Goal: Task Accomplishment & Management: Use online tool/utility

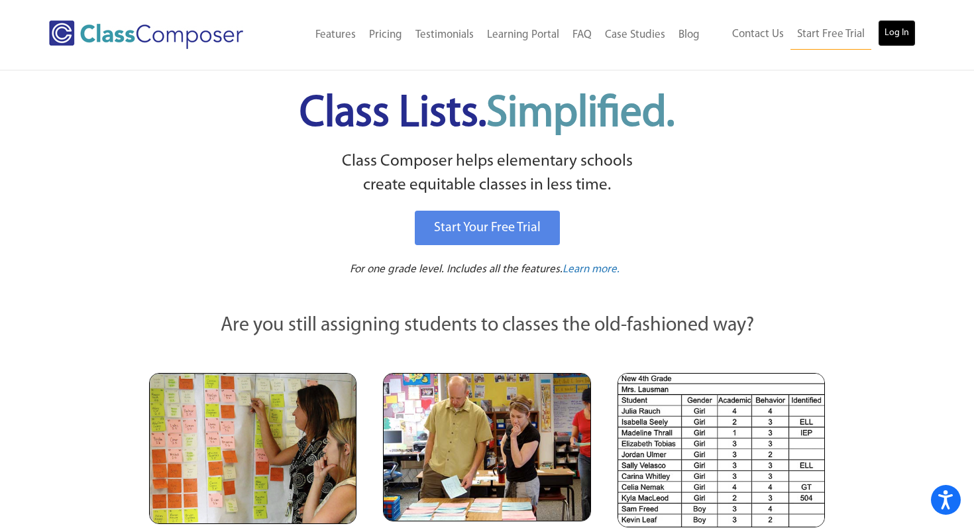
click at [901, 33] on link "Log In" at bounding box center [897, 33] width 38 height 27
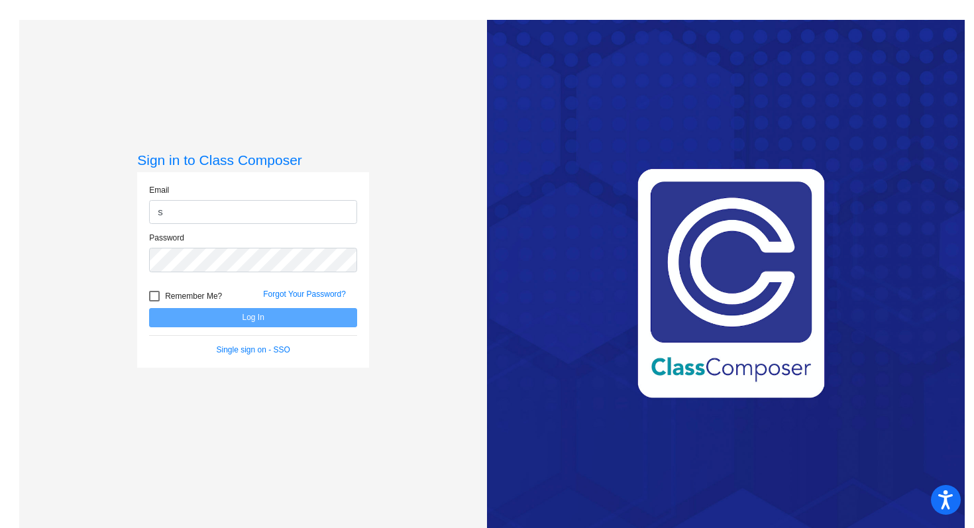
type input "schultza@platteco.k12.mo.us"
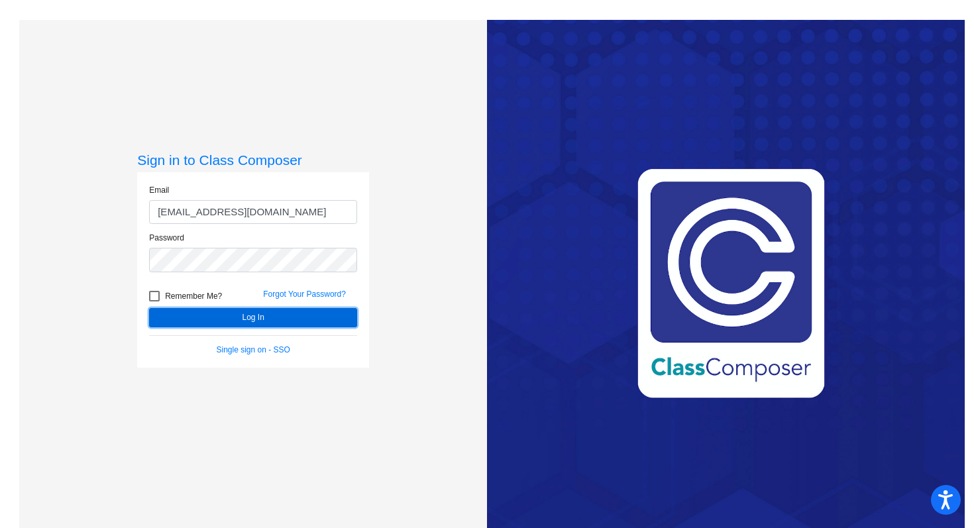
click at [239, 311] on button "Log In" at bounding box center [253, 317] width 208 height 19
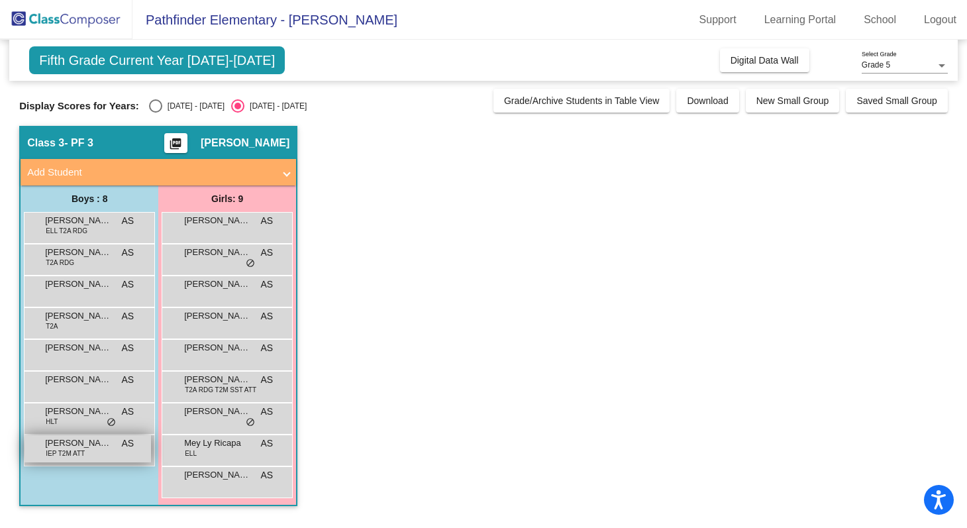
click at [80, 449] on span "IEP T2M ATT" at bounding box center [65, 454] width 39 height 10
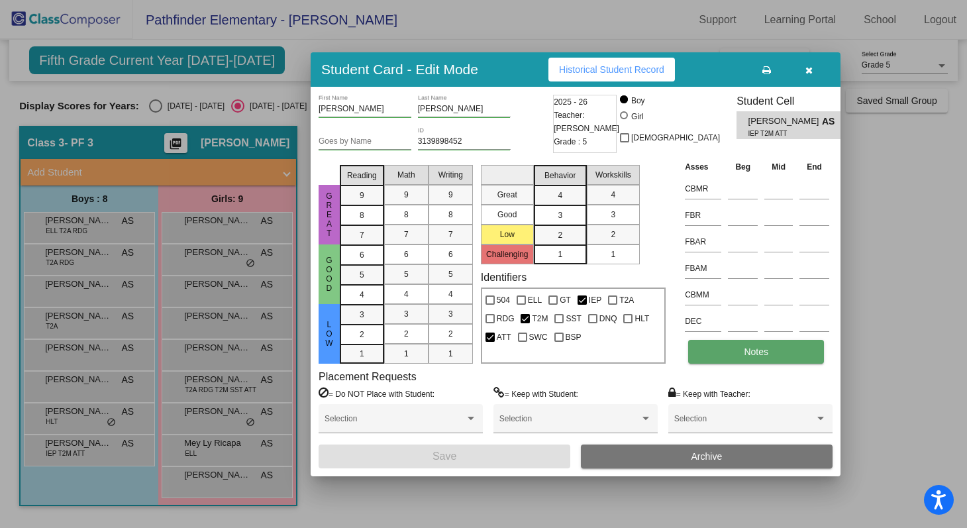
click at [759, 355] on span "Notes" at bounding box center [756, 352] width 25 height 11
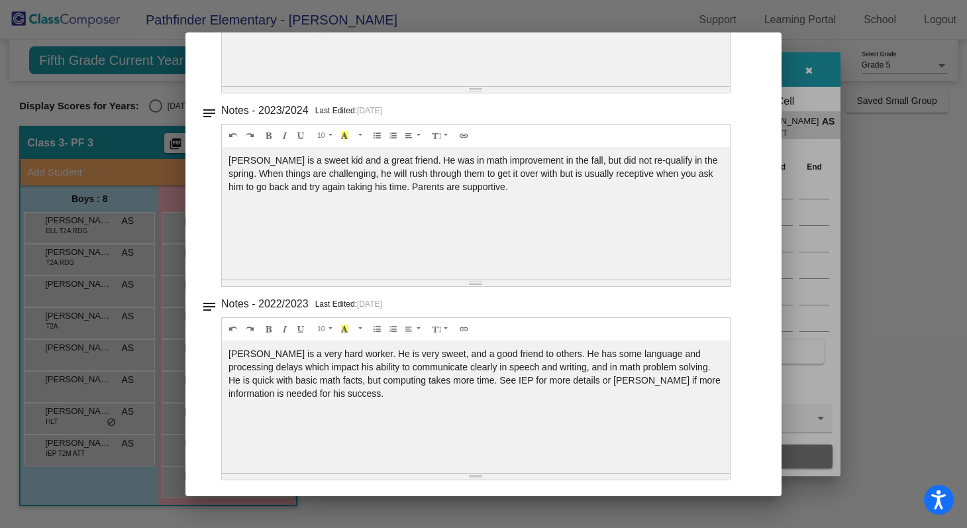
click at [895, 239] on div at bounding box center [483, 264] width 967 height 528
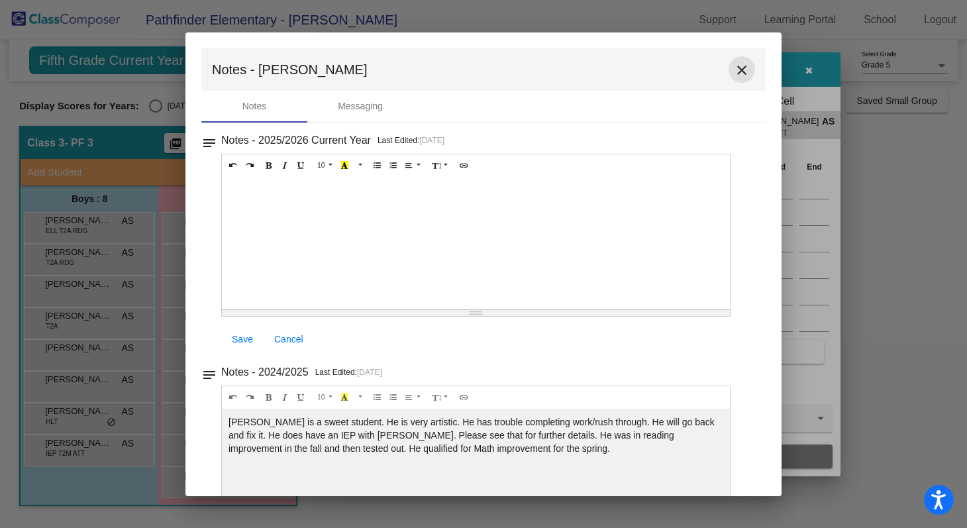
click at [734, 69] on mat-icon "close" at bounding box center [742, 70] width 16 height 16
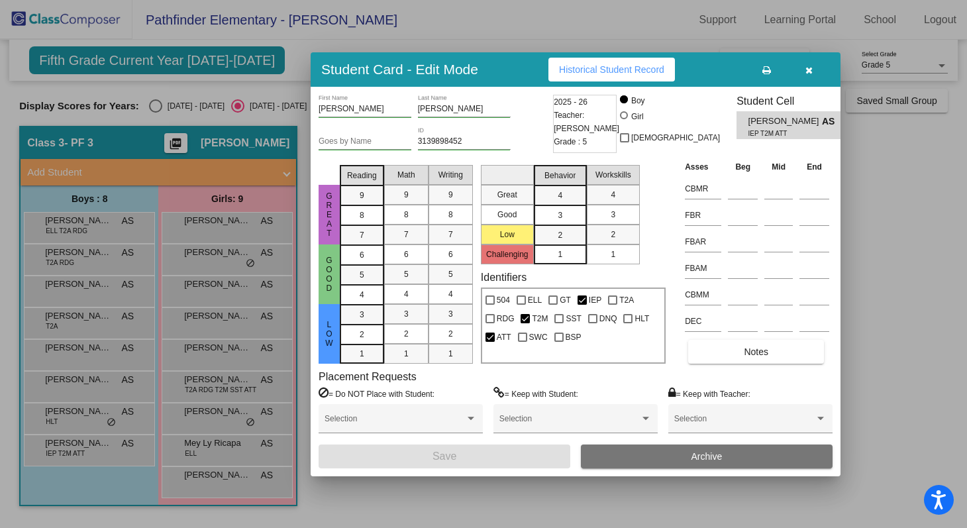
click at [804, 64] on button "button" at bounding box center [809, 70] width 42 height 24
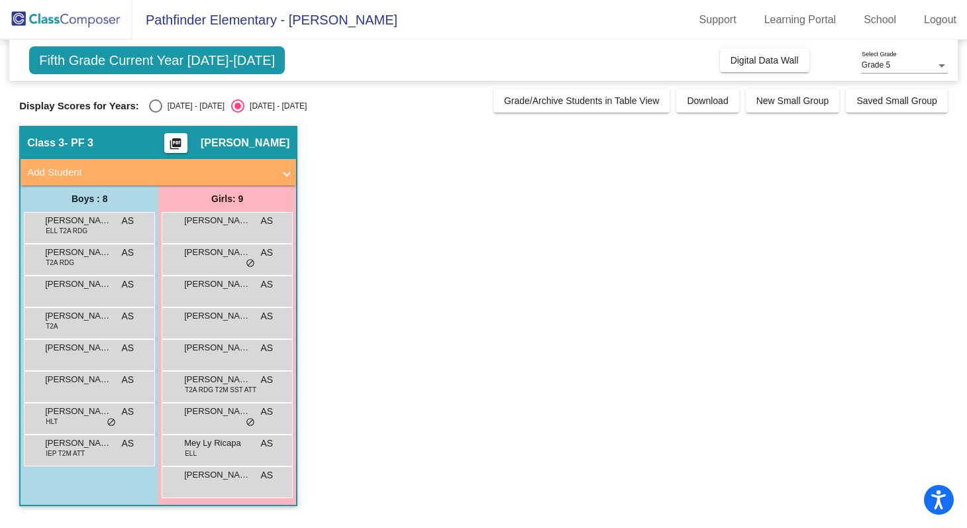
click at [838, 271] on app-classroom "Class 3 - PF 3 picture_as_pdf Ashley Schultz Add Student First Name Last Name S…" at bounding box center [483, 323] width 929 height 394
